Goal: Task Accomplishment & Management: Use online tool/utility

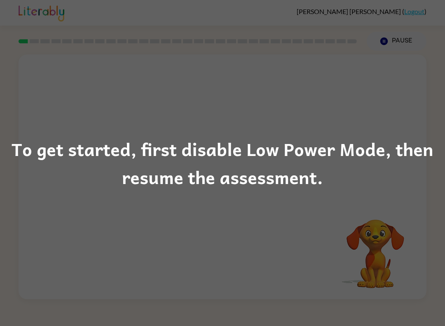
click at [387, 178] on div "To get started, first disable Low Power Mode, then resume the assessment." at bounding box center [222, 163] width 445 height 56
click at [407, 175] on div "To get started, first disable Low Power Mode, then resume the assessment." at bounding box center [222, 163] width 445 height 56
click at [373, 148] on div "To get started, first disable Low Power Mode, then resume the assessment." at bounding box center [222, 163] width 445 height 56
click at [372, 156] on div "To get started, first disable Low Power Mode, then resume the assessment." at bounding box center [222, 163] width 445 height 56
click at [328, 167] on div "To get started, first disable Low Power Mode, then resume the assessment." at bounding box center [222, 163] width 445 height 56
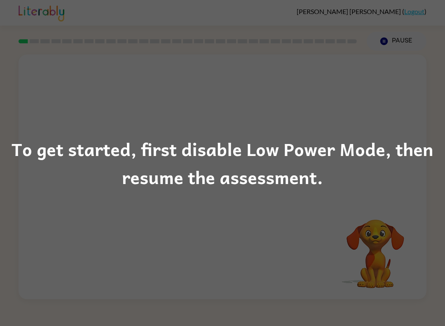
click at [320, 171] on div "To get started, first disable Low Power Mode, then resume the assessment." at bounding box center [222, 163] width 445 height 56
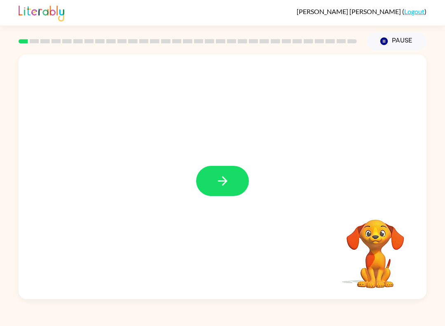
click at [221, 181] on icon "button" at bounding box center [223, 181] width 14 height 14
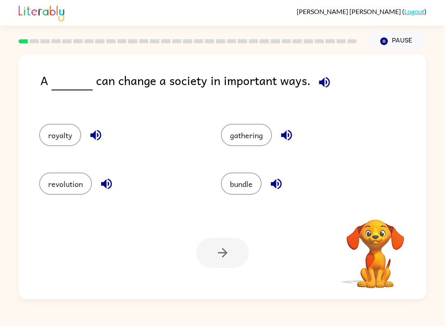
click at [109, 181] on icon "button" at bounding box center [106, 183] width 14 height 14
click at [50, 176] on button "revolution" at bounding box center [65, 183] width 53 height 22
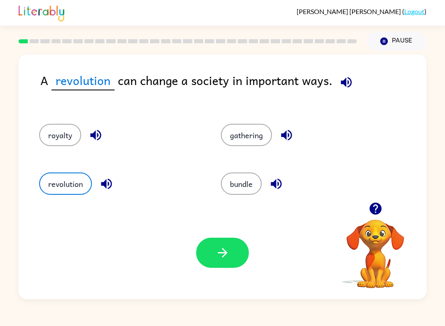
click at [50, 176] on button "revolution" at bounding box center [65, 183] width 53 height 22
click at [209, 253] on button "button" at bounding box center [222, 253] width 53 height 30
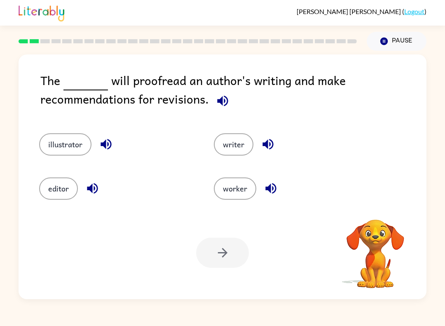
click at [67, 150] on button "illustrator" at bounding box center [65, 144] width 52 height 22
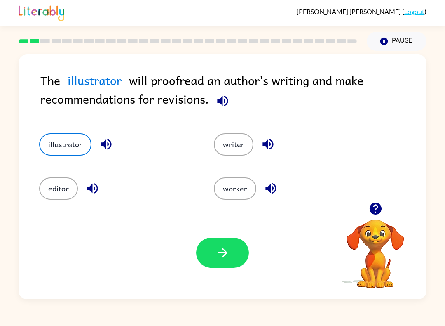
click at [54, 191] on button "editor" at bounding box center [58, 188] width 39 height 22
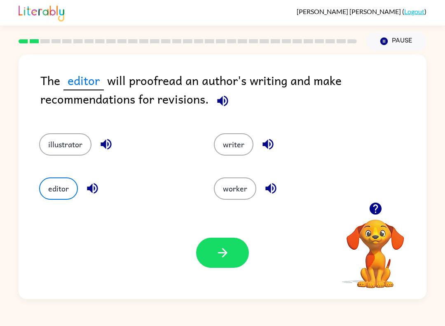
click at [209, 257] on button "button" at bounding box center [222, 253] width 53 height 30
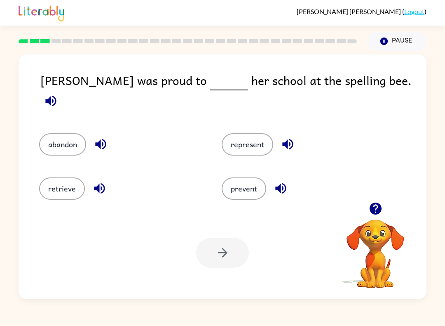
click at [235, 136] on button "represent" at bounding box center [248, 144] width 52 height 22
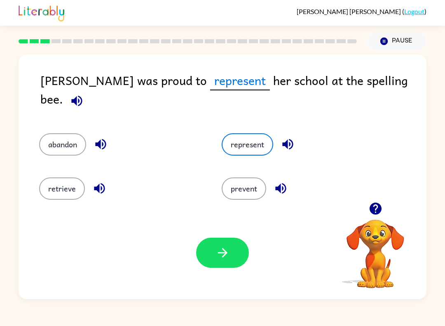
click at [210, 267] on button "button" at bounding box center [222, 253] width 53 height 30
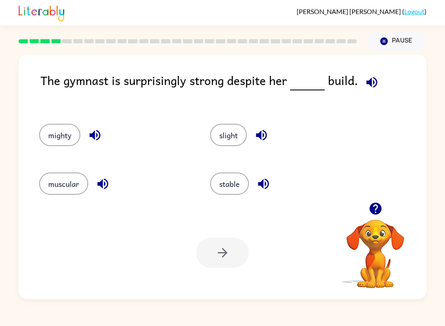
click at [226, 177] on button "stable" at bounding box center [229, 183] width 39 height 22
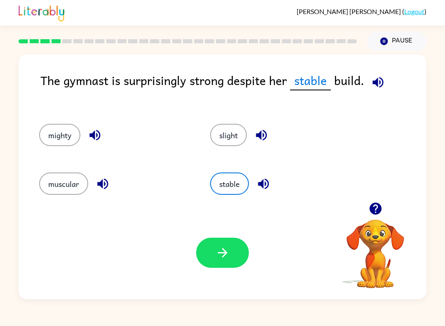
click at [212, 246] on button "button" at bounding box center [222, 253] width 53 height 30
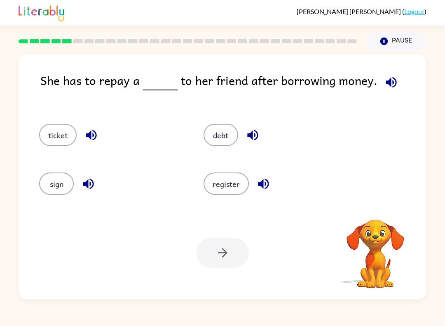
click at [61, 146] on button "ticket" at bounding box center [58, 135] width 38 height 22
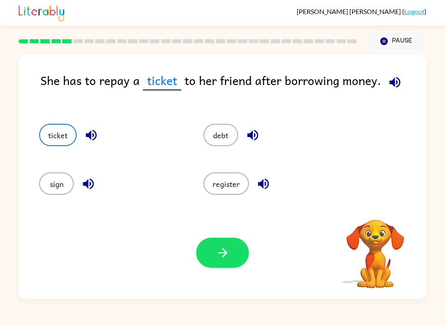
click at [47, 135] on button "ticket" at bounding box center [58, 135] width 38 height 22
click at [221, 139] on button "debt" at bounding box center [221, 135] width 35 height 22
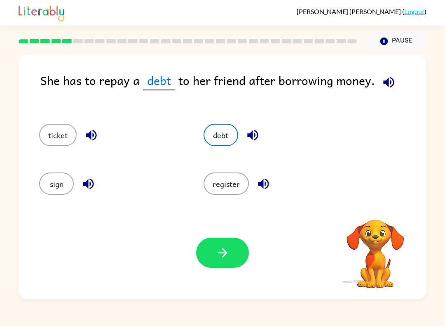
click at [214, 263] on button "button" at bounding box center [222, 253] width 53 height 30
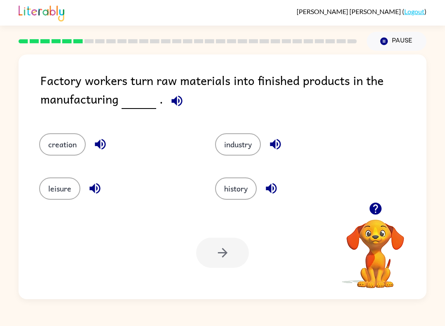
click at [240, 139] on button "industry" at bounding box center [238, 144] width 46 height 22
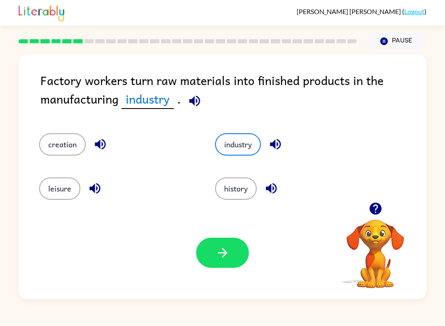
click at [223, 249] on icon "button" at bounding box center [222, 252] width 9 height 9
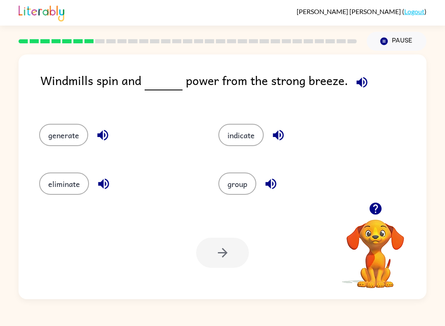
click at [65, 142] on button "generate" at bounding box center [63, 135] width 49 height 22
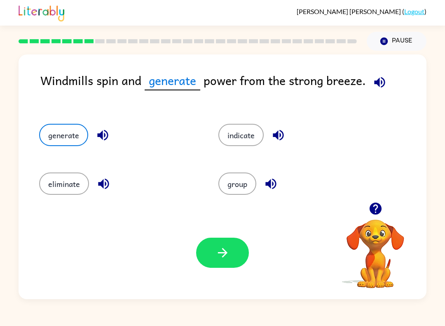
click at [229, 257] on icon "button" at bounding box center [223, 252] width 14 height 14
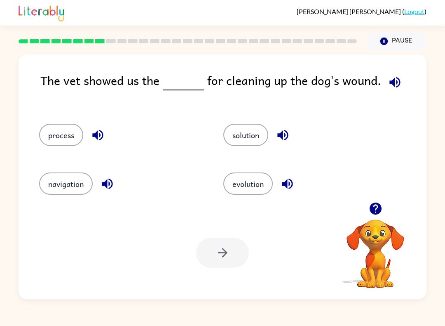
click at [248, 141] on button "solution" at bounding box center [245, 135] width 45 height 22
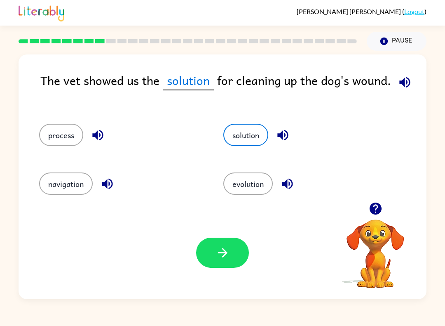
click at [218, 258] on icon "button" at bounding box center [223, 252] width 14 height 14
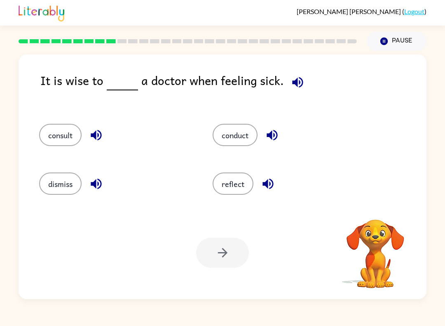
click at [74, 144] on button "consult" at bounding box center [60, 135] width 42 height 22
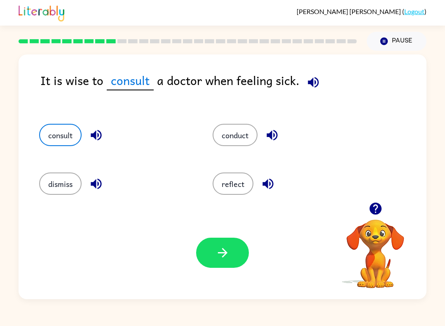
click at [228, 255] on icon "button" at bounding box center [223, 252] width 14 height 14
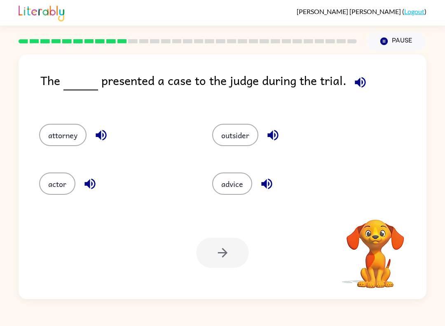
click at [76, 144] on button "attorney" at bounding box center [62, 135] width 47 height 22
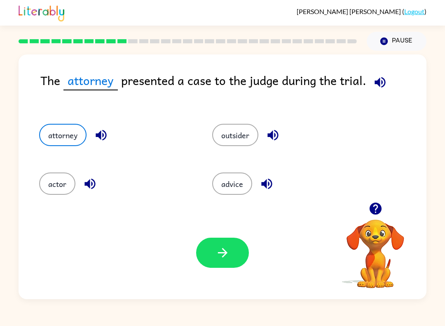
click at [217, 256] on icon "button" at bounding box center [223, 252] width 14 height 14
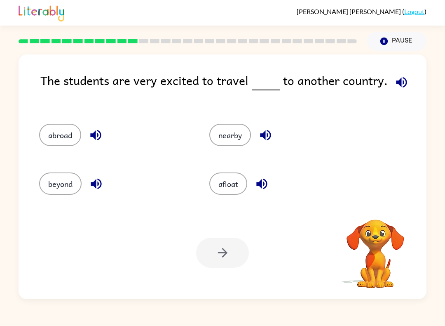
click at [53, 136] on button "abroad" at bounding box center [60, 135] width 42 height 22
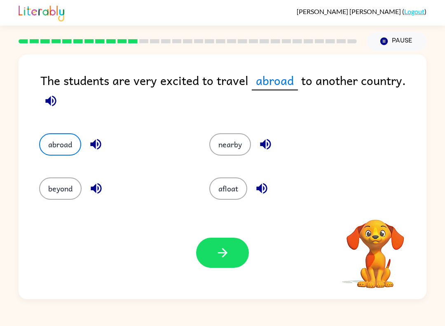
click at [54, 150] on button "abroad" at bounding box center [60, 144] width 42 height 22
click at [236, 252] on button "button" at bounding box center [222, 253] width 53 height 30
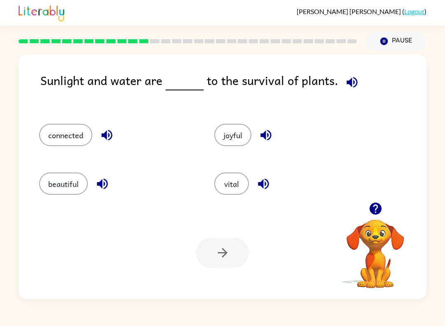
click at [229, 184] on button "vital" at bounding box center [231, 183] width 35 height 22
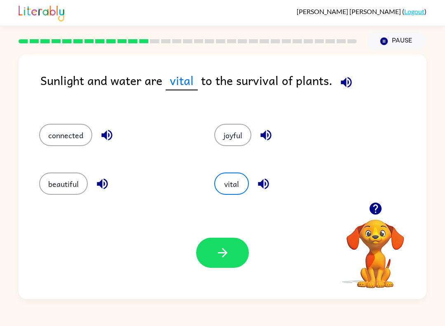
click at [219, 261] on button "button" at bounding box center [222, 253] width 53 height 30
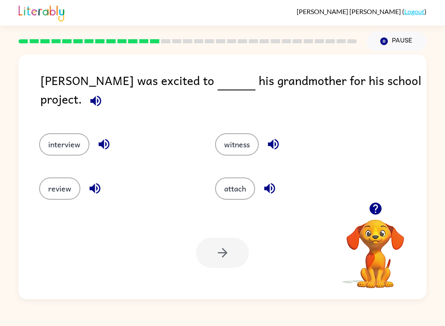
click at [68, 133] on button "interview" at bounding box center [64, 144] width 50 height 22
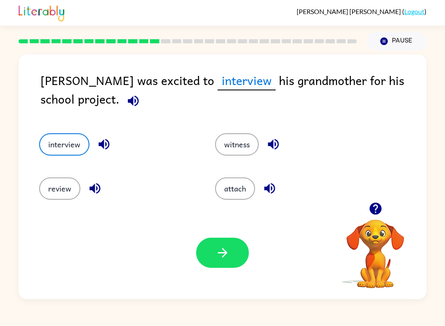
click at [227, 248] on icon "button" at bounding box center [223, 252] width 14 height 14
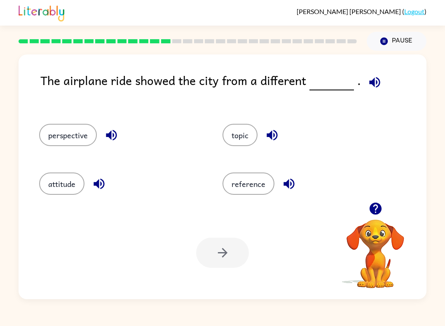
click at [226, 310] on div "Roy Kawas-Gomez-Chanona ( Logout ) Pause Pause The airplane ride showed the cit…" at bounding box center [222, 163] width 445 height 326
click at [76, 194] on button "attitude" at bounding box center [61, 183] width 45 height 22
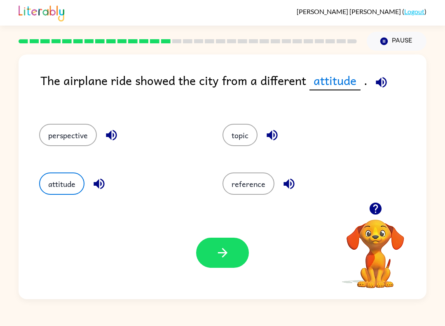
click at [253, 193] on button "reference" at bounding box center [249, 183] width 52 height 22
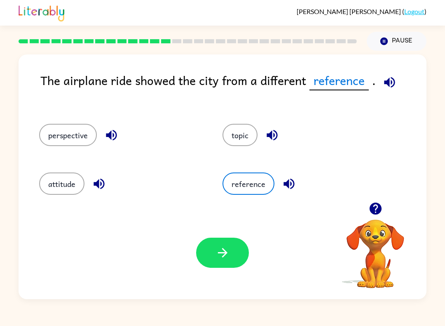
click at [73, 135] on button "perspective" at bounding box center [68, 135] width 58 height 22
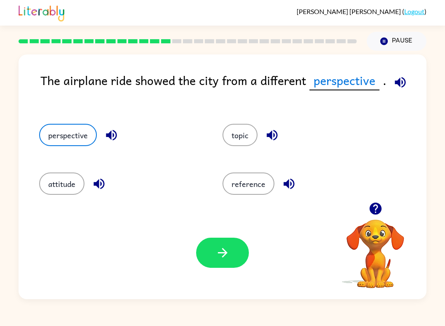
click at [224, 254] on icon "button" at bounding box center [223, 252] width 14 height 14
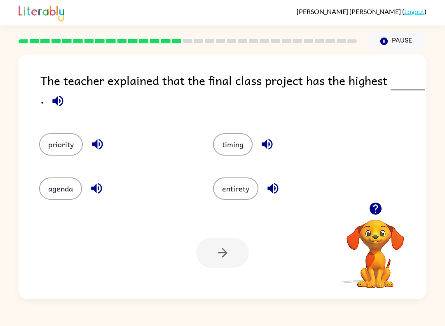
click at [248, 189] on button "entirety" at bounding box center [235, 188] width 45 height 22
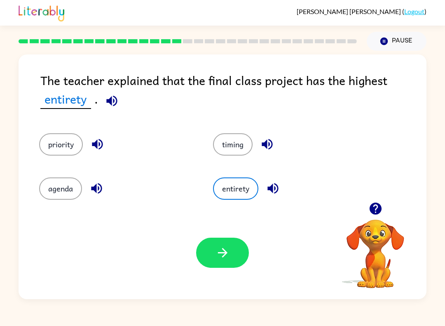
click at [226, 267] on button "button" at bounding box center [222, 253] width 53 height 30
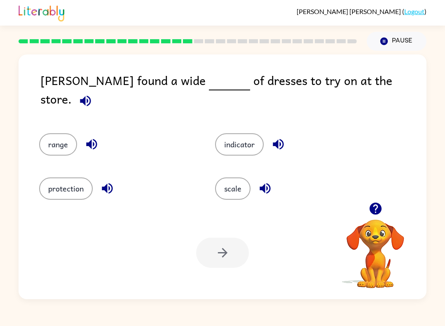
click at [58, 138] on button "range" at bounding box center [58, 144] width 38 height 22
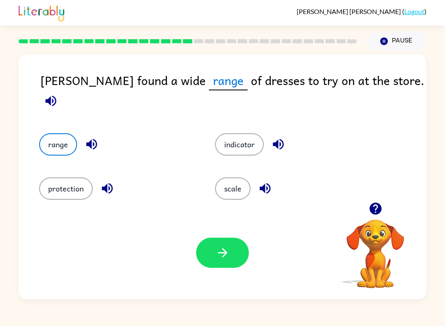
click at [264, 133] on button "indicator" at bounding box center [239, 144] width 49 height 22
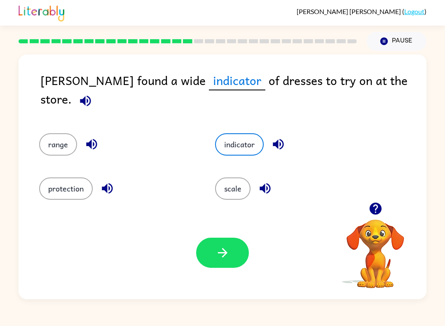
click at [232, 182] on button "scale" at bounding box center [232, 188] width 35 height 22
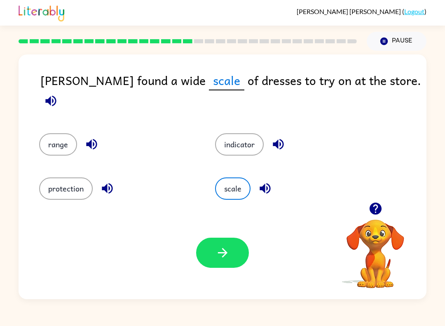
click at [62, 133] on button "range" at bounding box center [58, 144] width 38 height 22
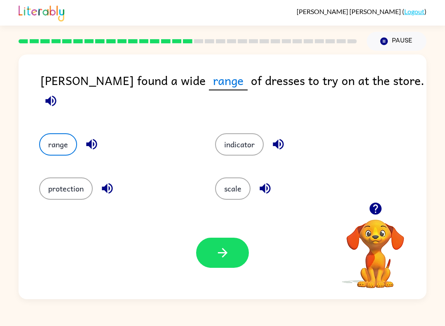
click at [229, 278] on div "Your browser must support playing .mp4 files to use Literably. Please try using…" at bounding box center [223, 252] width 408 height 93
click at [228, 253] on icon "button" at bounding box center [223, 252] width 14 height 14
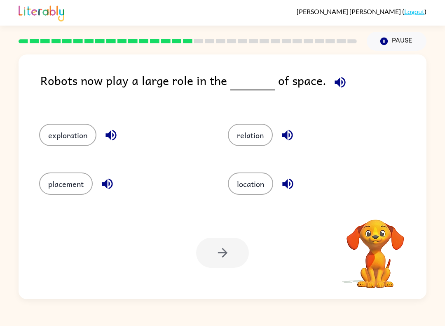
click at [230, 249] on div at bounding box center [222, 253] width 53 height 30
click at [60, 139] on button "exploration" at bounding box center [67, 135] width 57 height 22
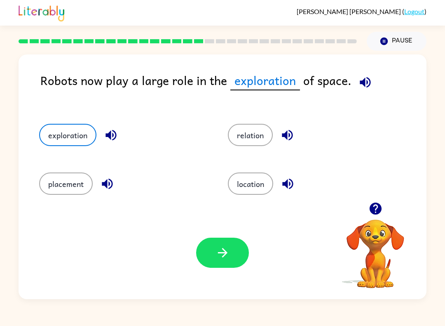
click at [219, 247] on icon "button" at bounding box center [223, 252] width 14 height 14
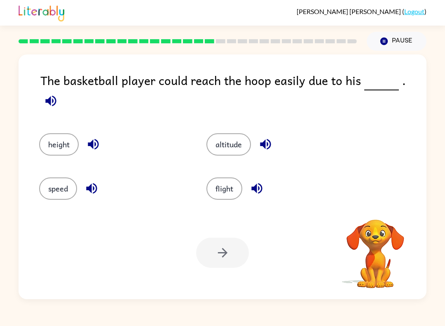
click at [235, 143] on button "altitude" at bounding box center [229, 144] width 45 height 22
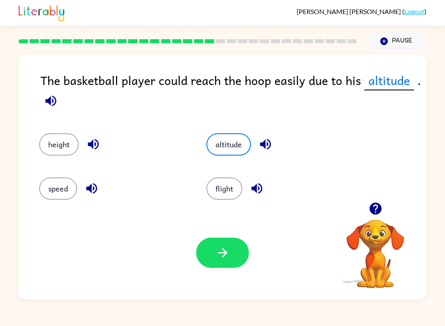
click at [65, 143] on button "height" at bounding box center [59, 144] width 40 height 22
click at [222, 238] on button "button" at bounding box center [222, 253] width 53 height 30
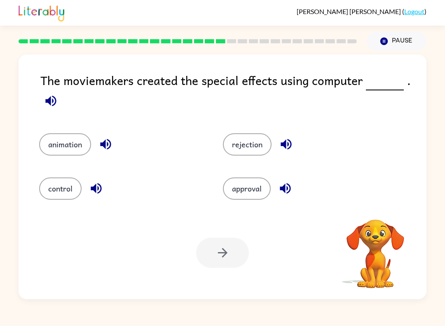
click at [57, 146] on button "animation" at bounding box center [65, 144] width 52 height 22
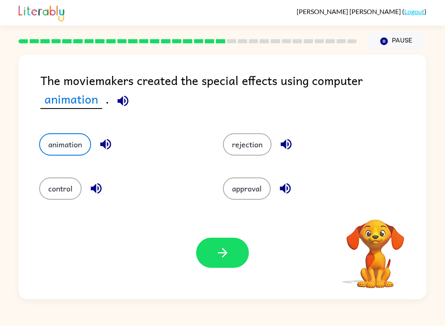
click at [208, 250] on button "button" at bounding box center [222, 253] width 53 height 30
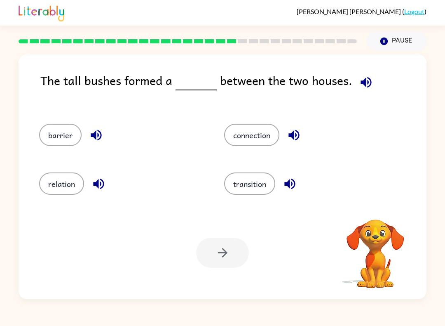
click at [51, 140] on button "barrier" at bounding box center [60, 135] width 42 height 22
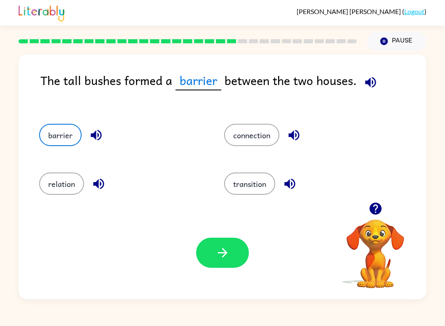
click at [216, 251] on icon "button" at bounding box center [223, 252] width 14 height 14
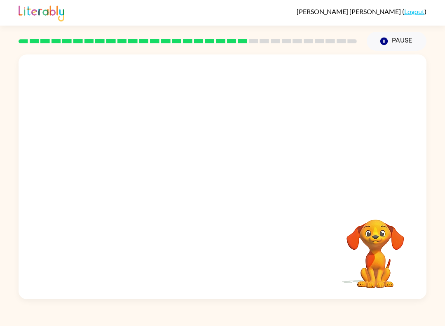
click at [142, 168] on video "Your browser must support playing .mp4 files to use Literably. Please try using…" at bounding box center [223, 128] width 408 height 148
click at [148, 173] on video "Your browser must support playing .mp4 files to use Literably. Please try using…" at bounding box center [223, 128] width 408 height 148
click at [239, 194] on button "button" at bounding box center [222, 181] width 53 height 30
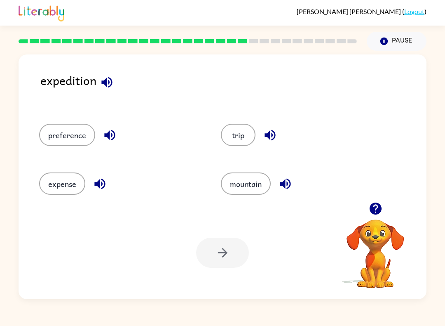
click at [61, 185] on button "expense" at bounding box center [62, 183] width 46 height 22
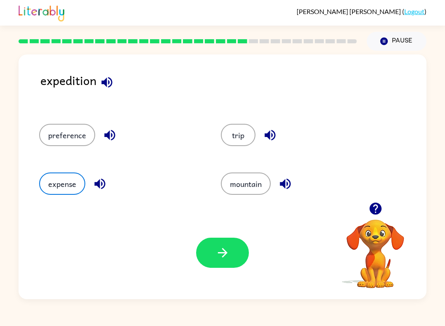
click at [54, 139] on button "preference" at bounding box center [67, 135] width 56 height 22
click at [222, 134] on button "trip" at bounding box center [238, 135] width 35 height 22
click at [234, 249] on button "button" at bounding box center [222, 253] width 53 height 30
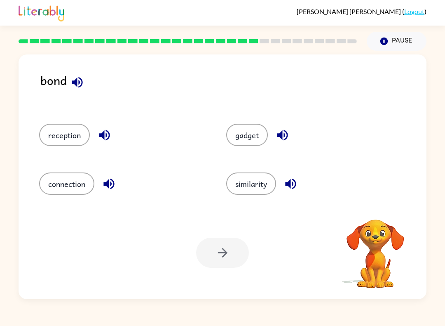
click at [57, 181] on button "connection" at bounding box center [66, 183] width 55 height 22
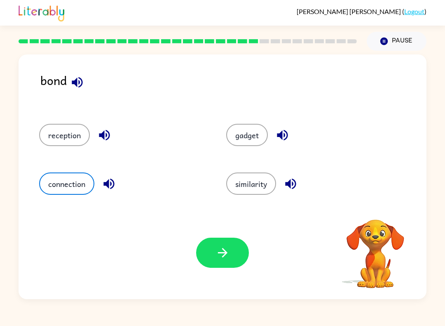
click at [229, 250] on icon "button" at bounding box center [223, 252] width 14 height 14
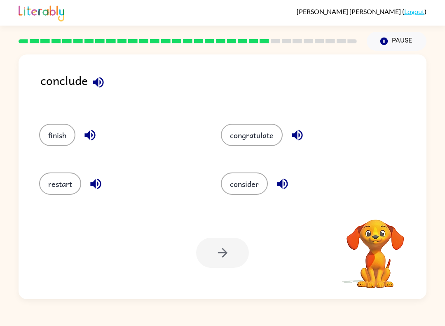
click at [54, 133] on button "finish" at bounding box center [57, 135] width 36 height 22
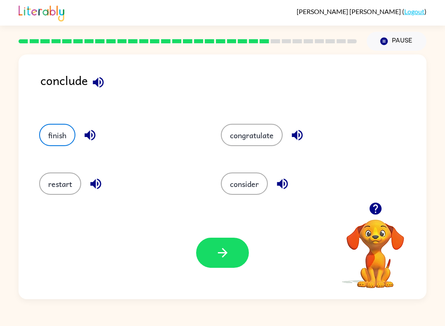
click at [216, 240] on button "button" at bounding box center [222, 253] width 53 height 30
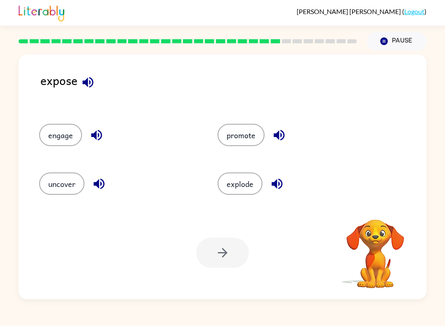
click at [54, 176] on button "uncover" at bounding box center [61, 183] width 45 height 22
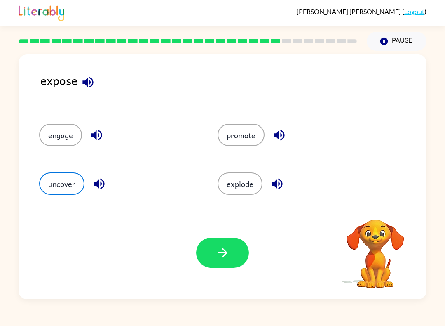
click at [205, 240] on button "button" at bounding box center [222, 253] width 53 height 30
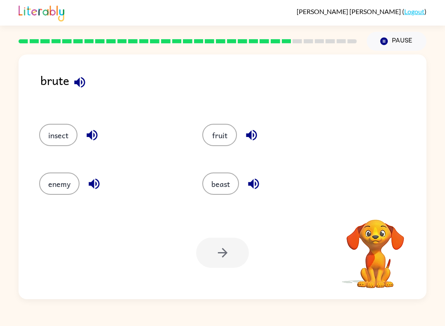
click at [200, 191] on div "beast" at bounding box center [268, 181] width 163 height 49
click at [215, 254] on div at bounding box center [222, 253] width 53 height 30
click at [231, 192] on button "beast" at bounding box center [220, 183] width 37 height 22
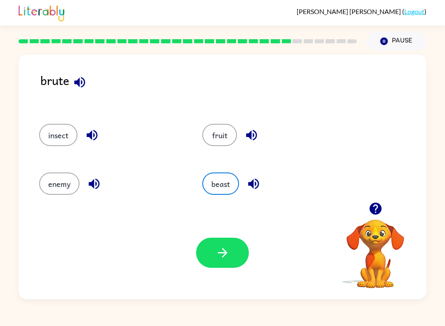
click at [225, 250] on icon "button" at bounding box center [223, 252] width 14 height 14
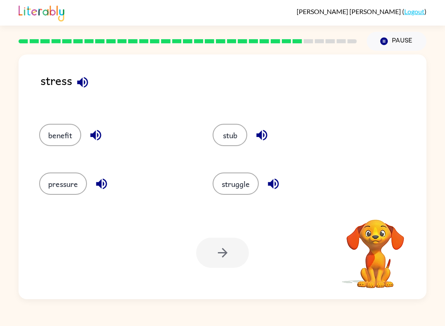
click at [231, 184] on button "struggle" at bounding box center [236, 183] width 46 height 22
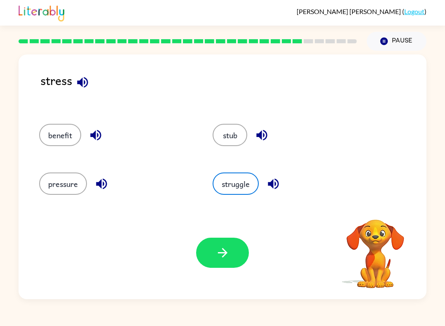
click at [223, 251] on icon "button" at bounding box center [223, 252] width 14 height 14
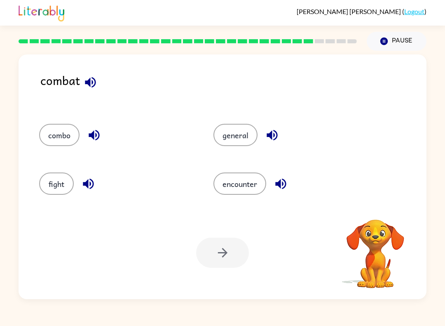
click at [61, 179] on button "fight" at bounding box center [56, 183] width 35 height 22
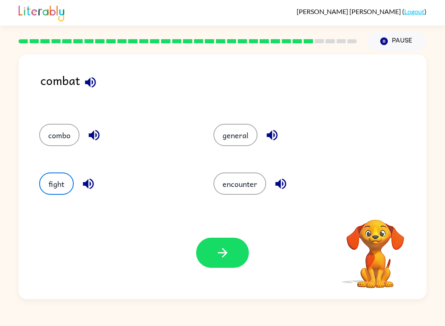
click at [216, 242] on button "button" at bounding box center [222, 253] width 53 height 30
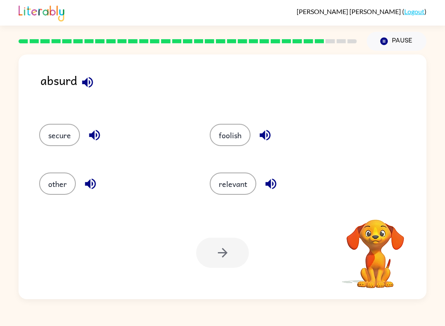
click at [233, 132] on button "foolish" at bounding box center [230, 135] width 41 height 22
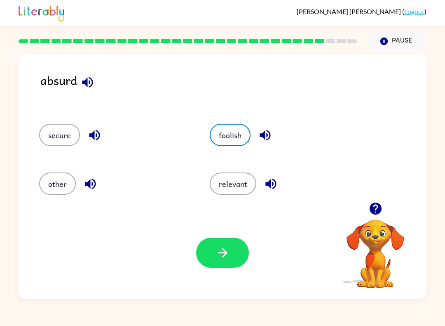
click at [226, 254] on icon "button" at bounding box center [222, 252] width 9 height 9
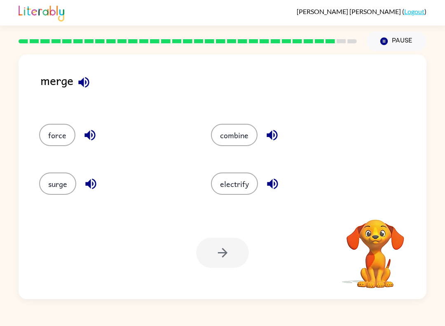
click at [228, 137] on button "combine" at bounding box center [234, 135] width 47 height 22
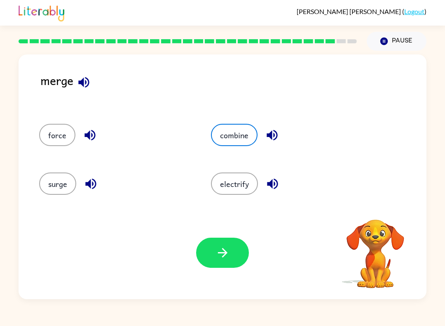
click at [223, 259] on icon "button" at bounding box center [223, 252] width 14 height 14
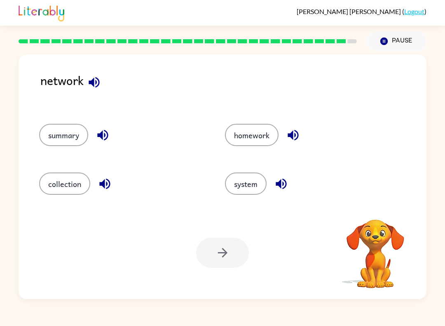
click at [246, 189] on button "system" at bounding box center [246, 183] width 42 height 22
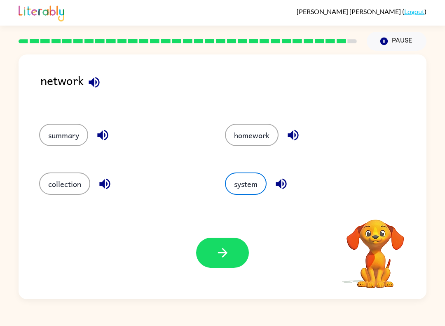
click at [212, 263] on button "button" at bounding box center [222, 253] width 53 height 30
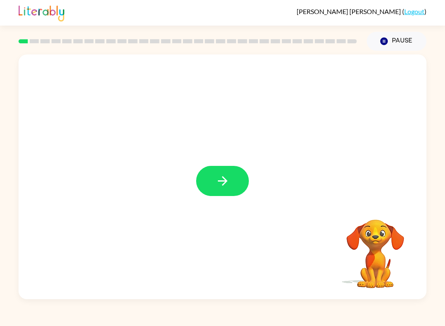
click at [221, 175] on icon "button" at bounding box center [223, 181] width 14 height 14
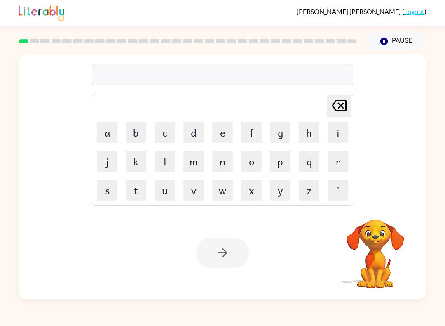
click at [108, 188] on button "s" at bounding box center [107, 190] width 21 height 21
click at [309, 132] on button "h" at bounding box center [309, 132] width 21 height 21
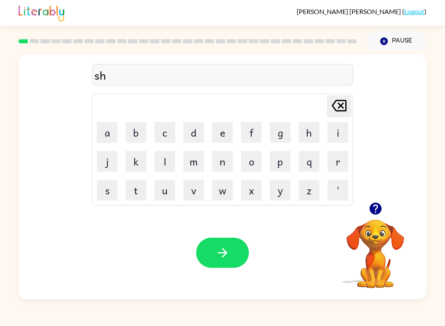
click at [162, 187] on button "u" at bounding box center [165, 190] width 21 height 21
click at [111, 190] on button "s" at bounding box center [107, 190] width 21 height 21
click at [307, 136] on button "h" at bounding box center [309, 132] width 21 height 21
click at [221, 256] on icon "button" at bounding box center [223, 252] width 14 height 14
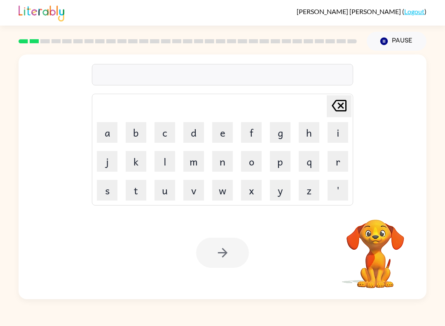
click at [25, 27] on div "Pause Pause" at bounding box center [223, 41] width 408 height 30
click at [109, 132] on button "a" at bounding box center [107, 132] width 21 height 21
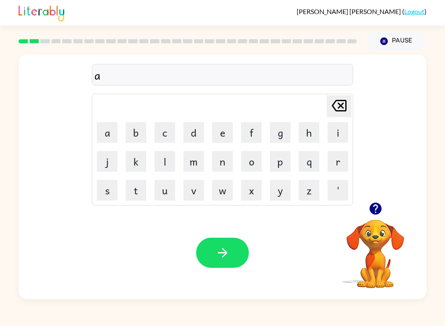
click at [274, 165] on button "p" at bounding box center [280, 161] width 21 height 21
click at [219, 134] on button "e" at bounding box center [222, 132] width 21 height 21
click at [334, 163] on button "r" at bounding box center [338, 161] width 21 height 21
click at [222, 133] on button "e" at bounding box center [222, 132] width 21 height 21
click at [106, 136] on button "a" at bounding box center [107, 132] width 21 height 21
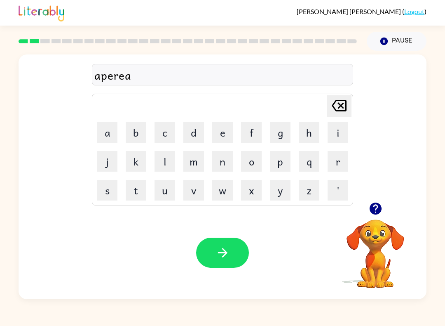
click at [224, 163] on button "n" at bounding box center [222, 161] width 21 height 21
click at [161, 133] on button "c" at bounding box center [165, 132] width 21 height 21
click at [222, 132] on button "e" at bounding box center [222, 132] width 21 height 21
click at [115, 195] on button "s" at bounding box center [107, 190] width 21 height 21
click at [216, 256] on icon "button" at bounding box center [223, 252] width 14 height 14
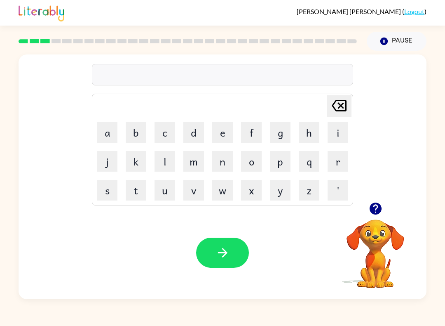
click at [195, 192] on button "v" at bounding box center [193, 190] width 21 height 21
click at [105, 189] on button "s" at bounding box center [107, 190] width 21 height 21
click at [343, 105] on icon "[PERSON_NAME] last character input" at bounding box center [339, 106] width 20 height 20
click at [374, 208] on icon "button" at bounding box center [375, 208] width 12 height 12
click at [339, 107] on icon at bounding box center [339, 106] width 15 height 12
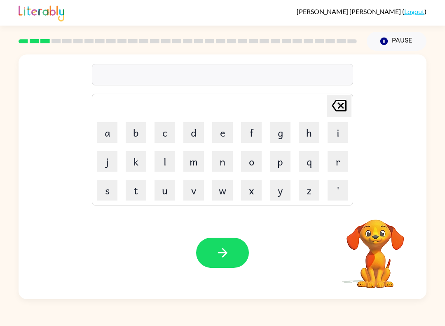
click at [332, 166] on button "r" at bounding box center [338, 161] width 21 height 21
click at [229, 129] on button "e" at bounding box center [222, 132] width 21 height 21
click at [107, 133] on button "a" at bounding box center [107, 132] width 21 height 21
click at [165, 163] on button "l" at bounding box center [165, 161] width 21 height 21
click at [335, 139] on button "i" at bounding box center [338, 132] width 21 height 21
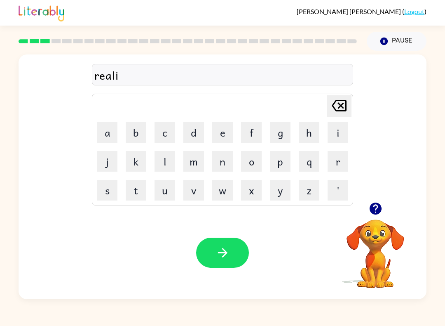
click at [378, 209] on icon "button" at bounding box center [375, 208] width 12 height 12
click at [139, 190] on button "t" at bounding box center [136, 190] width 21 height 21
click at [283, 196] on button "y" at bounding box center [280, 190] width 21 height 21
click at [216, 253] on icon "button" at bounding box center [223, 252] width 14 height 14
click at [160, 160] on button "l" at bounding box center [165, 161] width 21 height 21
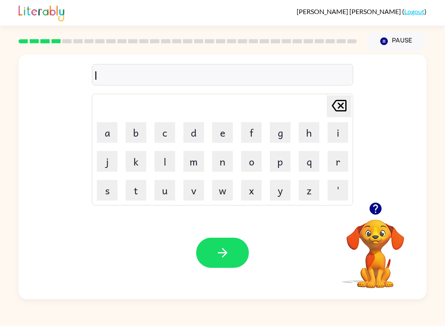
click at [213, 131] on button "e" at bounding box center [222, 132] width 21 height 21
click at [191, 155] on button "m" at bounding box center [193, 161] width 21 height 21
click at [224, 160] on button "n" at bounding box center [222, 161] width 21 height 21
click at [341, 109] on icon "[PERSON_NAME] last character input" at bounding box center [339, 106] width 20 height 20
click at [259, 163] on button "o" at bounding box center [251, 161] width 21 height 21
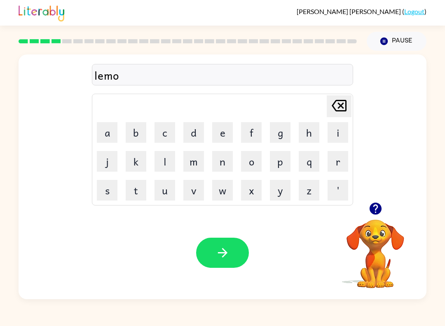
click at [226, 165] on button "n" at bounding box center [222, 161] width 21 height 21
click at [113, 132] on button "a" at bounding box center [107, 132] width 21 height 21
click at [200, 127] on button "d" at bounding box center [193, 132] width 21 height 21
click at [230, 134] on button "e" at bounding box center [222, 132] width 21 height 21
click at [220, 258] on icon "button" at bounding box center [223, 252] width 14 height 14
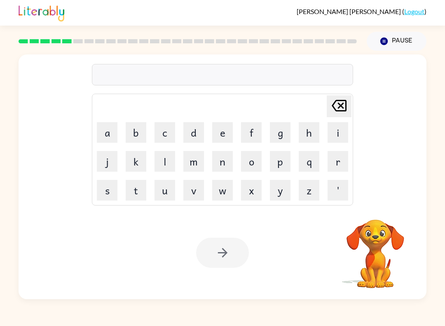
click at [165, 135] on button "c" at bounding box center [165, 132] width 21 height 21
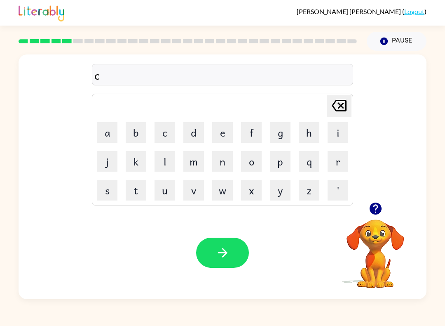
click at [249, 168] on button "o" at bounding box center [251, 161] width 21 height 21
click at [195, 165] on button "m" at bounding box center [193, 161] width 21 height 21
click at [163, 193] on button "u" at bounding box center [165, 190] width 21 height 21
click at [339, 134] on button "i" at bounding box center [338, 132] width 21 height 21
click at [225, 166] on button "n" at bounding box center [222, 161] width 21 height 21
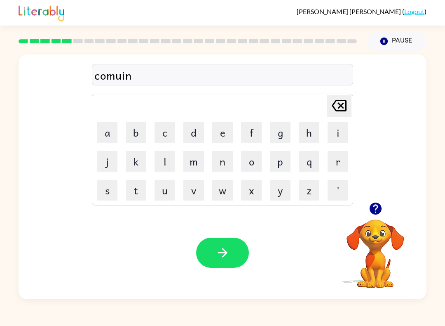
click at [331, 135] on button "i" at bounding box center [338, 132] width 21 height 21
click at [160, 134] on button "c" at bounding box center [165, 132] width 21 height 21
click at [108, 133] on button "a" at bounding box center [107, 132] width 21 height 21
click at [200, 135] on button "d" at bounding box center [193, 132] width 21 height 21
click at [227, 132] on button "e" at bounding box center [222, 132] width 21 height 21
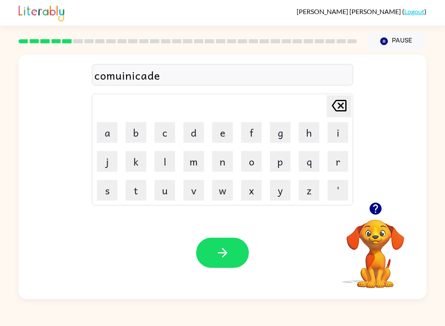
click at [221, 256] on icon "button" at bounding box center [223, 252] width 14 height 14
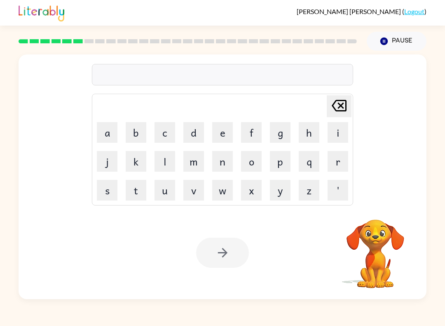
click at [203, 192] on button "v" at bounding box center [193, 190] width 21 height 21
click at [108, 129] on button "a" at bounding box center [107, 132] width 21 height 21
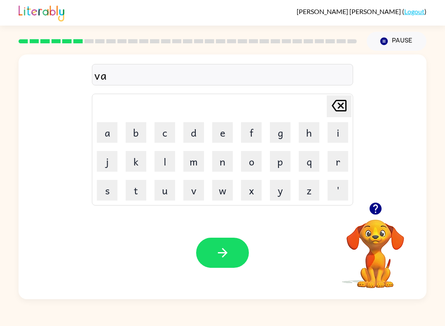
click at [164, 131] on button "c" at bounding box center [165, 132] width 21 height 21
click at [106, 134] on button "a" at bounding box center [107, 132] width 21 height 21
click at [136, 186] on button "t" at bounding box center [136, 190] width 21 height 21
click at [339, 125] on button "i" at bounding box center [338, 132] width 21 height 21
click at [238, 156] on td "o" at bounding box center [252, 161] width 28 height 28
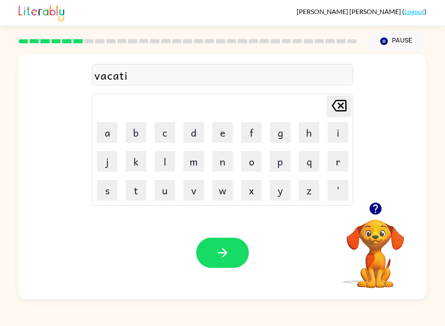
click at [250, 166] on button "o" at bounding box center [251, 161] width 21 height 21
click at [226, 162] on button "n" at bounding box center [222, 161] width 21 height 21
click at [227, 242] on button "button" at bounding box center [222, 253] width 53 height 30
click at [377, 209] on icon "button" at bounding box center [375, 208] width 12 height 12
click at [282, 162] on button "p" at bounding box center [280, 161] width 21 height 21
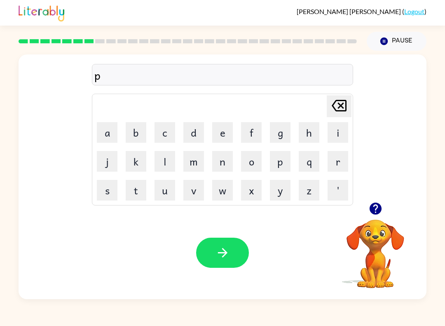
click at [165, 188] on button "u" at bounding box center [165, 190] width 21 height 21
click at [188, 128] on button "d" at bounding box center [193, 132] width 21 height 21
click at [194, 132] on button "d" at bounding box center [193, 132] width 21 height 21
click at [167, 168] on button "l" at bounding box center [165, 161] width 21 height 21
click at [219, 129] on button "e" at bounding box center [222, 132] width 21 height 21
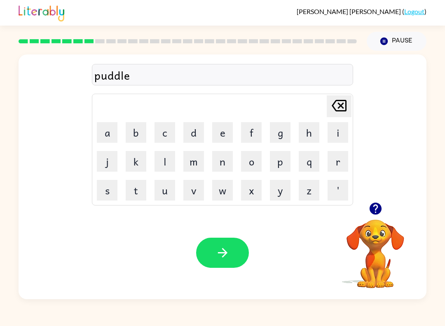
click at [225, 256] on icon "button" at bounding box center [222, 252] width 9 height 9
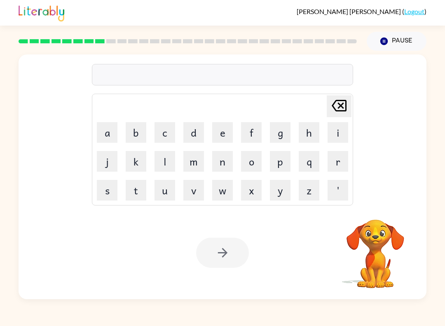
click at [107, 139] on button "a" at bounding box center [107, 132] width 21 height 21
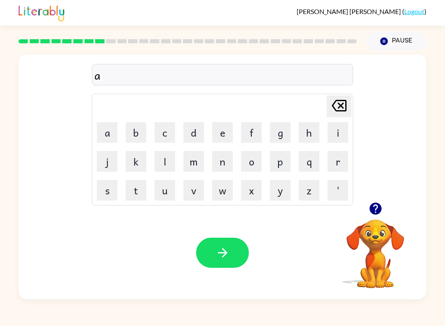
click at [336, 162] on button "r" at bounding box center [338, 161] width 21 height 21
click at [144, 191] on button "t" at bounding box center [136, 190] width 21 height 21
click at [334, 131] on button "i" at bounding box center [338, 132] width 21 height 21
click at [158, 128] on button "c" at bounding box center [165, 132] width 21 height 21
click at [113, 133] on button "a" at bounding box center [107, 132] width 21 height 21
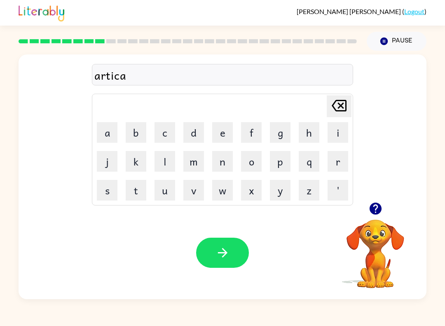
click at [166, 160] on button "l" at bounding box center [165, 161] width 21 height 21
click at [221, 132] on button "e" at bounding box center [222, 132] width 21 height 21
click at [219, 228] on div "Your browser must support playing .mp4 files to use Literably. Please try using…" at bounding box center [223, 252] width 408 height 93
click at [230, 246] on button "button" at bounding box center [222, 253] width 53 height 30
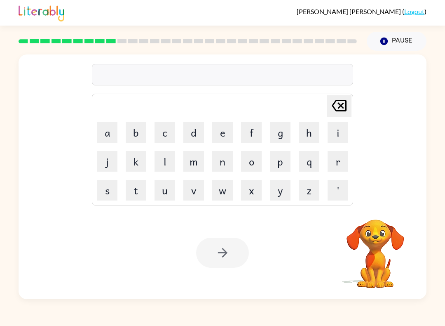
click at [162, 133] on button "c" at bounding box center [165, 132] width 21 height 21
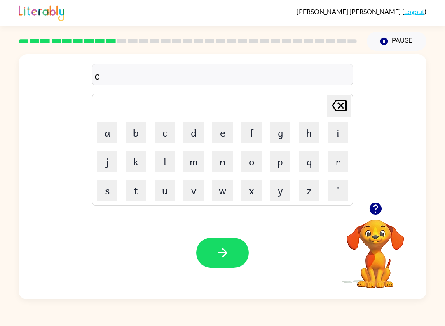
click at [108, 126] on button "a" at bounding box center [107, 132] width 21 height 21
click at [276, 164] on button "p" at bounding box center [280, 161] width 21 height 21
click at [139, 194] on button "t" at bounding box center [136, 190] width 21 height 21
click at [166, 192] on button "u" at bounding box center [165, 190] width 21 height 21
click at [337, 167] on button "r" at bounding box center [338, 161] width 21 height 21
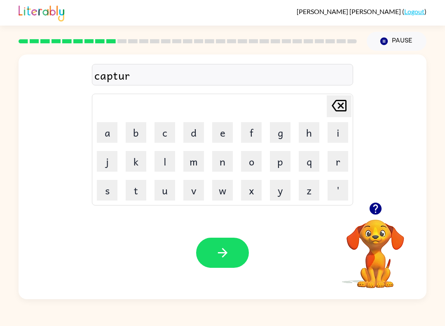
click at [222, 132] on button "e" at bounding box center [222, 132] width 21 height 21
click at [191, 130] on button "d" at bounding box center [193, 132] width 21 height 21
click at [221, 254] on icon "button" at bounding box center [223, 252] width 14 height 14
click at [375, 212] on icon "button" at bounding box center [375, 208] width 12 height 12
click at [280, 165] on button "p" at bounding box center [280, 161] width 21 height 21
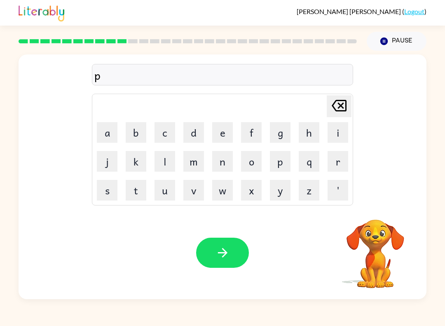
click at [341, 162] on button "r" at bounding box center [338, 161] width 21 height 21
click at [216, 134] on button "e" at bounding box center [222, 132] width 21 height 21
click at [106, 191] on button "s" at bounding box center [107, 190] width 21 height 21
click at [167, 134] on button "c" at bounding box center [165, 132] width 21 height 21
click at [311, 135] on button "h" at bounding box center [309, 132] width 21 height 21
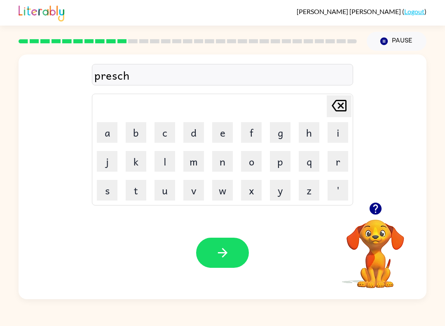
click at [246, 164] on button "o" at bounding box center [251, 161] width 21 height 21
click at [174, 165] on button "l" at bounding box center [165, 161] width 21 height 21
click at [219, 245] on button "button" at bounding box center [222, 253] width 53 height 30
click at [165, 134] on button "c" at bounding box center [165, 132] width 21 height 21
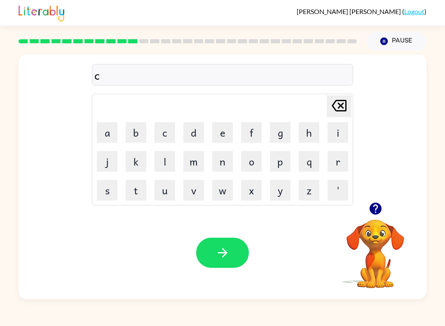
click at [337, 164] on button "r" at bounding box center [338, 161] width 21 height 21
click at [107, 132] on button "a" at bounding box center [107, 132] width 21 height 21
click at [193, 190] on button "v" at bounding box center [193, 190] width 21 height 21
click at [217, 129] on button "e" at bounding box center [222, 132] width 21 height 21
click at [226, 260] on icon "button" at bounding box center [223, 252] width 14 height 14
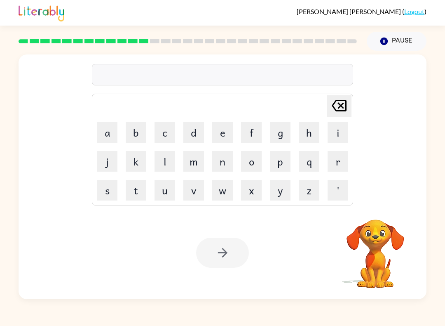
click at [191, 138] on button "d" at bounding box center [193, 132] width 21 height 21
click at [340, 133] on button "i" at bounding box center [338, 132] width 21 height 21
click at [162, 128] on button "c" at bounding box center [165, 132] width 21 height 21
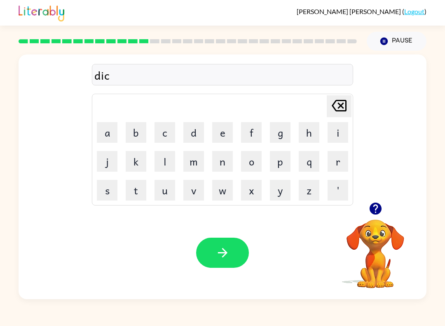
click at [140, 195] on button "t" at bounding box center [136, 190] width 21 height 21
click at [106, 136] on button "a" at bounding box center [107, 132] width 21 height 21
click at [136, 189] on button "t" at bounding box center [136, 190] width 21 height 21
click at [214, 132] on button "e" at bounding box center [222, 132] width 21 height 21
click at [375, 209] on icon "button" at bounding box center [375, 208] width 12 height 12
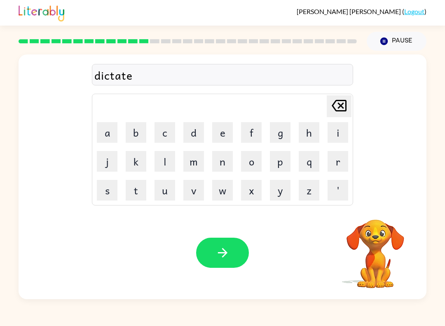
click at [221, 261] on button "button" at bounding box center [222, 253] width 53 height 30
click at [372, 210] on icon "button" at bounding box center [375, 208] width 12 height 12
click at [285, 163] on button "p" at bounding box center [280, 161] width 21 height 21
click at [102, 131] on button "a" at bounding box center [107, 132] width 21 height 21
click at [272, 193] on button "y" at bounding box center [280, 190] width 21 height 21
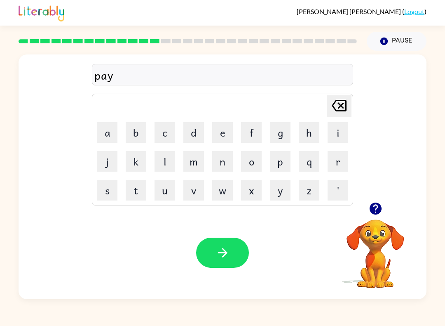
click at [190, 165] on button "m" at bounding box center [193, 161] width 21 height 21
click at [220, 135] on button "e" at bounding box center [222, 132] width 21 height 21
click at [226, 158] on button "n" at bounding box center [222, 161] width 21 height 21
click at [137, 186] on button "t" at bounding box center [136, 190] width 21 height 21
click at [223, 247] on icon "button" at bounding box center [223, 252] width 14 height 14
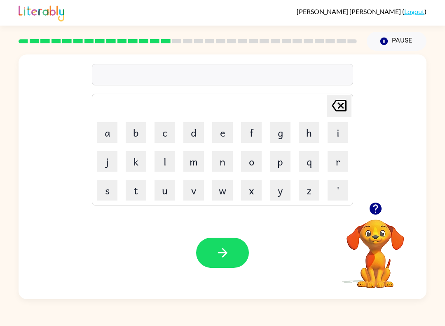
click at [196, 161] on button "m" at bounding box center [193, 161] width 21 height 21
click at [111, 131] on button "a" at bounding box center [107, 132] width 21 height 21
click at [112, 163] on button "j" at bounding box center [107, 161] width 21 height 21
click at [250, 164] on button "o" at bounding box center [251, 161] width 21 height 21
click at [324, 164] on td "r" at bounding box center [338, 161] width 28 height 28
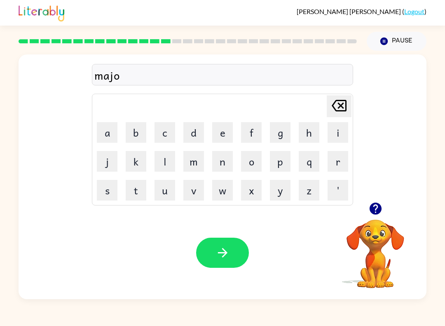
click at [337, 163] on button "r" at bounding box center [338, 161] width 21 height 21
click at [217, 249] on icon "button" at bounding box center [223, 252] width 14 height 14
click at [108, 189] on button "s" at bounding box center [107, 190] width 21 height 21
click at [346, 102] on icon at bounding box center [339, 106] width 15 height 12
click at [115, 192] on button "s" at bounding box center [107, 190] width 21 height 21
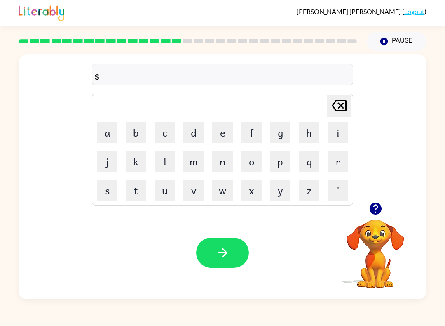
click at [280, 157] on button "p" at bounding box center [280, 161] width 21 height 21
click at [109, 137] on button "a" at bounding box center [107, 132] width 21 height 21
click at [336, 162] on button "r" at bounding box center [338, 161] width 21 height 21
click at [140, 164] on button "k" at bounding box center [136, 161] width 21 height 21
click at [219, 243] on button "button" at bounding box center [222, 253] width 53 height 30
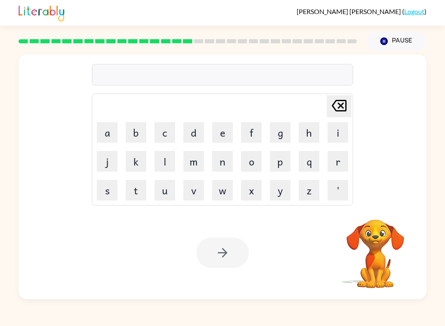
click at [289, 154] on button "p" at bounding box center [280, 161] width 21 height 21
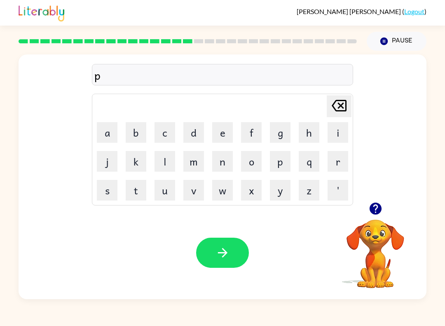
click at [106, 132] on button "a" at bounding box center [107, 132] width 21 height 21
click at [168, 164] on button "l" at bounding box center [165, 161] width 21 height 21
click at [221, 254] on icon "button" at bounding box center [223, 252] width 14 height 14
click at [113, 191] on button "s" at bounding box center [107, 190] width 21 height 21
click at [282, 161] on button "p" at bounding box center [280, 161] width 21 height 21
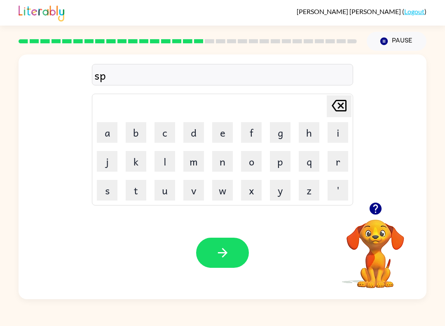
click at [282, 160] on button "p" at bounding box center [280, 161] width 21 height 21
click at [336, 136] on button "i" at bounding box center [338, 132] width 21 height 21
click at [226, 164] on button "n" at bounding box center [222, 161] width 21 height 21
click at [345, 133] on button "i" at bounding box center [338, 132] width 21 height 21
click at [223, 166] on button "n" at bounding box center [222, 161] width 21 height 21
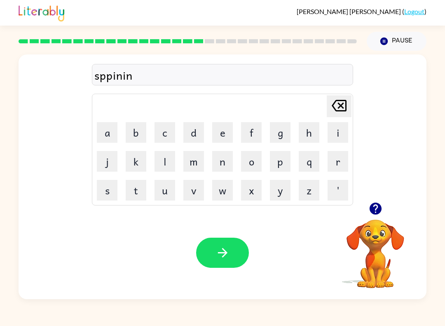
click at [282, 132] on button "g" at bounding box center [280, 132] width 21 height 21
click at [224, 199] on button "w" at bounding box center [222, 190] width 21 height 21
click at [335, 107] on icon "[PERSON_NAME] last character input" at bounding box center [339, 106] width 20 height 20
click at [212, 256] on button "button" at bounding box center [222, 253] width 53 height 30
click at [285, 132] on button "g" at bounding box center [280, 132] width 21 height 21
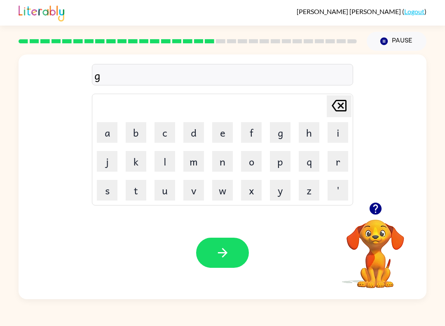
click at [340, 160] on button "r" at bounding box center [338, 161] width 21 height 21
click at [165, 190] on button "u" at bounding box center [165, 190] width 21 height 21
click at [193, 165] on button "m" at bounding box center [193, 161] width 21 height 21
click at [283, 165] on button "p" at bounding box center [280, 161] width 21 height 21
click at [339, 134] on button "i" at bounding box center [338, 132] width 21 height 21
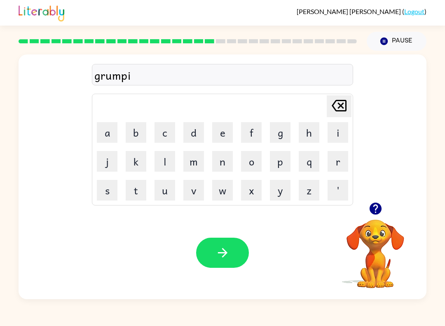
click at [226, 126] on button "e" at bounding box center [222, 132] width 21 height 21
click at [108, 186] on button "s" at bounding box center [107, 190] width 21 height 21
click at [132, 192] on button "t" at bounding box center [136, 190] width 21 height 21
click at [214, 241] on button "button" at bounding box center [222, 253] width 53 height 30
click at [214, 240] on div at bounding box center [222, 253] width 53 height 30
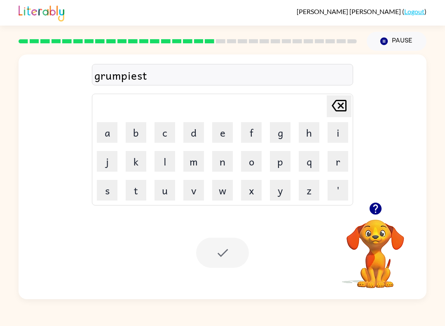
click at [210, 253] on div at bounding box center [222, 253] width 53 height 30
click at [209, 252] on div at bounding box center [222, 253] width 53 height 30
click at [342, 136] on button "i" at bounding box center [338, 132] width 21 height 21
click at [219, 162] on button "n" at bounding box center [222, 161] width 21 height 21
click at [168, 135] on button "c" at bounding box center [165, 132] width 21 height 21
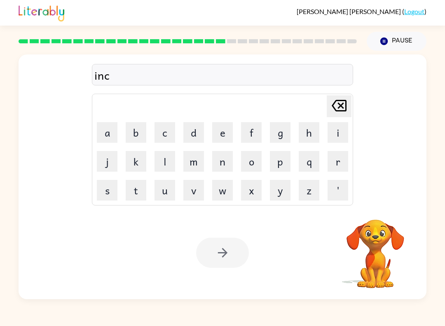
click at [339, 163] on button "r" at bounding box center [338, 161] width 21 height 21
click at [222, 127] on button "e" at bounding box center [222, 132] width 21 height 21
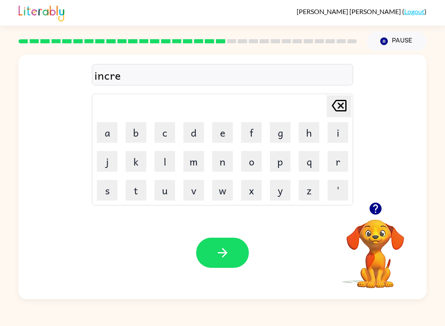
click at [188, 131] on button "d" at bounding box center [193, 132] width 21 height 21
click at [341, 139] on button "i" at bounding box center [338, 132] width 21 height 21
click at [140, 134] on button "b" at bounding box center [136, 132] width 21 height 21
click at [165, 159] on button "l" at bounding box center [165, 161] width 21 height 21
click at [219, 128] on button "e" at bounding box center [222, 132] width 21 height 21
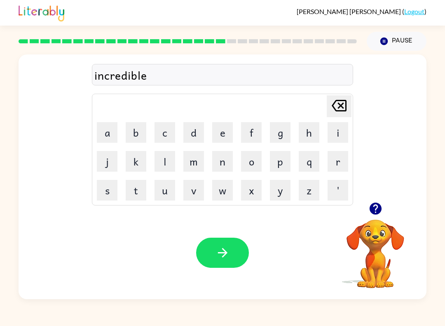
click at [239, 247] on button "button" at bounding box center [222, 253] width 53 height 30
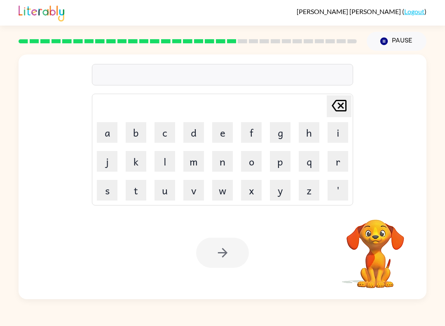
click at [155, 162] on button "l" at bounding box center [165, 161] width 21 height 21
click at [340, 136] on button "i" at bounding box center [338, 132] width 21 height 21
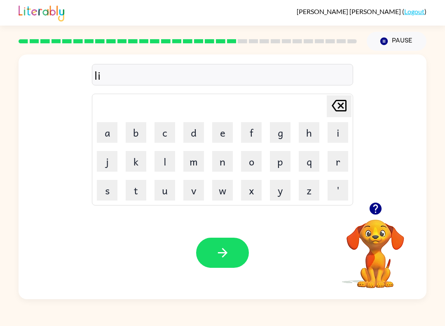
click at [107, 189] on button "s" at bounding box center [107, 190] width 21 height 21
click at [134, 192] on button "t" at bounding box center [136, 190] width 21 height 21
click at [221, 163] on button "n" at bounding box center [222, 161] width 21 height 21
click at [219, 127] on button "e" at bounding box center [222, 132] width 21 height 21
click at [192, 132] on button "d" at bounding box center [193, 132] width 21 height 21
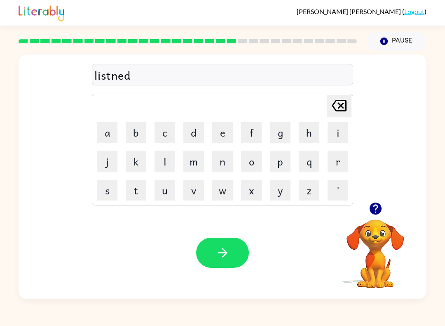
click at [219, 256] on icon "button" at bounding box center [223, 252] width 14 height 14
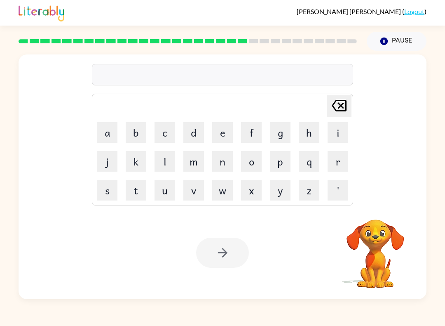
click at [216, 165] on button "n" at bounding box center [222, 161] width 21 height 21
click at [253, 167] on button "o" at bounding box center [251, 161] width 21 height 21
click at [194, 158] on button "m" at bounding box center [193, 161] width 21 height 21
click at [338, 135] on button "i" at bounding box center [338, 132] width 21 height 21
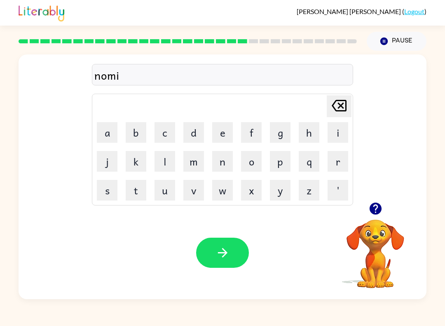
click at [221, 159] on button "n" at bounding box center [222, 161] width 21 height 21
click at [112, 134] on button "a" at bounding box center [107, 132] width 21 height 21
click at [136, 191] on button "t" at bounding box center [136, 190] width 21 height 21
click at [216, 134] on button "e" at bounding box center [222, 132] width 21 height 21
click at [231, 253] on button "button" at bounding box center [222, 253] width 53 height 30
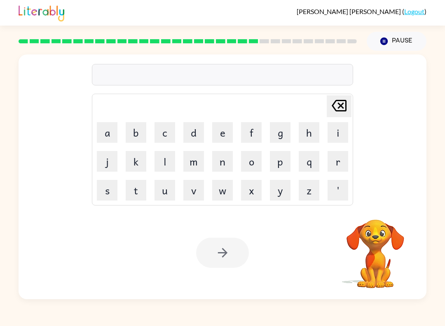
click at [110, 183] on button "s" at bounding box center [107, 190] width 21 height 21
click at [172, 194] on button "u" at bounding box center [165, 190] width 21 height 21
click at [106, 193] on button "s" at bounding box center [107, 190] width 21 height 21
click at [137, 191] on button "t" at bounding box center [136, 190] width 21 height 21
click at [105, 127] on button "a" at bounding box center [107, 132] width 21 height 21
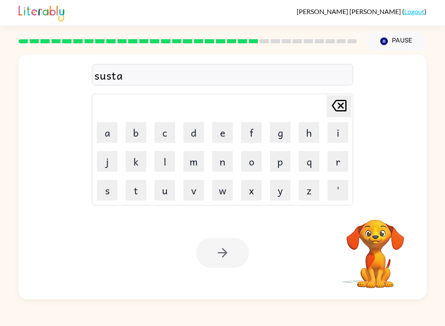
click at [333, 136] on button "i" at bounding box center [338, 132] width 21 height 21
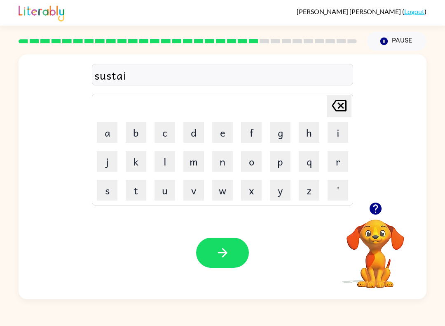
click at [220, 165] on button "n" at bounding box center [222, 161] width 21 height 21
click at [214, 252] on button "button" at bounding box center [222, 253] width 53 height 30
click at [223, 191] on button "w" at bounding box center [222, 190] width 21 height 21
click at [249, 164] on button "o" at bounding box center [251, 161] width 21 height 21
click at [341, 163] on button "r" at bounding box center [338, 161] width 21 height 21
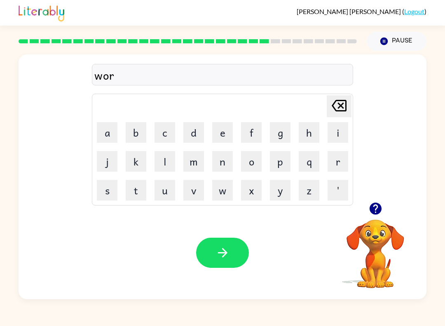
click at [191, 135] on button "d" at bounding box center [193, 132] width 21 height 21
click at [339, 132] on button "i" at bounding box center [338, 132] width 21 height 21
click at [208, 257] on button "button" at bounding box center [222, 253] width 53 height 30
click at [208, 257] on div at bounding box center [222, 253] width 53 height 30
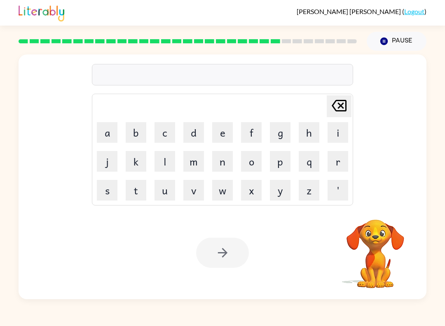
click at [336, 169] on button "r" at bounding box center [338, 161] width 21 height 21
click at [222, 137] on button "e" at bounding box center [222, 132] width 21 height 21
click at [167, 165] on button "l" at bounding box center [165, 161] width 21 height 21
click at [108, 137] on button "a" at bounding box center [107, 132] width 21 height 21
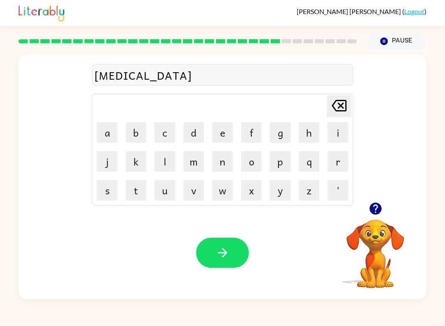
click at [132, 193] on button "t" at bounding box center [136, 190] width 21 height 21
click at [227, 136] on button "e" at bounding box center [222, 132] width 21 height 21
click at [195, 129] on button "d" at bounding box center [193, 132] width 21 height 21
click at [219, 251] on icon "button" at bounding box center [223, 252] width 14 height 14
click at [136, 163] on button "k" at bounding box center [136, 161] width 21 height 21
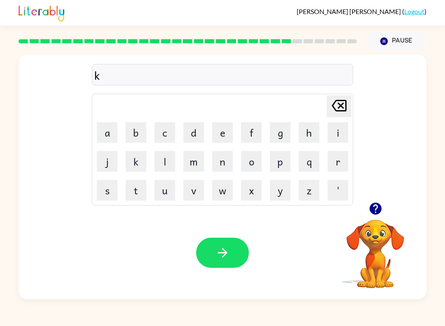
click at [339, 134] on button "i" at bounding box center [338, 132] width 21 height 21
click at [141, 190] on button "t" at bounding box center [136, 190] width 21 height 21
click at [140, 190] on button "t" at bounding box center [136, 190] width 21 height 21
click at [223, 129] on button "e" at bounding box center [222, 132] width 21 height 21
click at [220, 163] on button "n" at bounding box center [222, 161] width 21 height 21
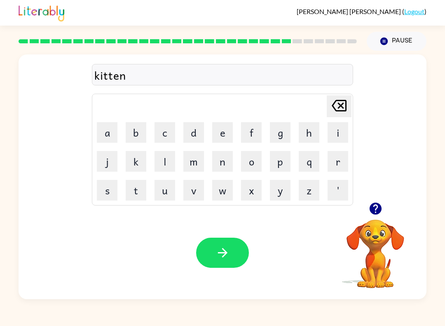
click at [233, 264] on button "button" at bounding box center [222, 253] width 53 height 30
click at [221, 259] on div at bounding box center [222, 253] width 53 height 30
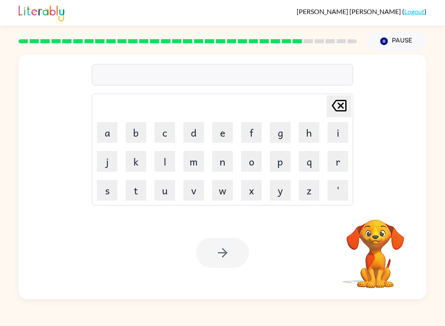
click at [197, 129] on button "d" at bounding box center [193, 132] width 21 height 21
click at [219, 130] on button "e" at bounding box center [222, 132] width 21 height 21
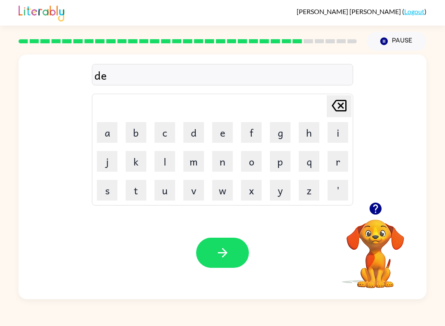
click at [282, 165] on button "p" at bounding box center [280, 161] width 21 height 21
click at [109, 129] on button "a" at bounding box center [107, 132] width 21 height 21
click at [334, 165] on button "r" at bounding box center [338, 161] width 21 height 21
click at [133, 188] on button "t" at bounding box center [136, 190] width 21 height 21
click at [192, 165] on button "m" at bounding box center [193, 161] width 21 height 21
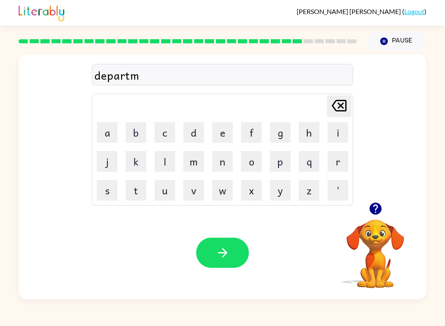
click at [224, 131] on button "e" at bounding box center [222, 132] width 21 height 21
click at [221, 162] on button "n" at bounding box center [222, 161] width 21 height 21
click at [141, 195] on button "t" at bounding box center [136, 190] width 21 height 21
click at [223, 256] on icon "button" at bounding box center [222, 252] width 9 height 9
click at [111, 195] on button "s" at bounding box center [107, 190] width 21 height 21
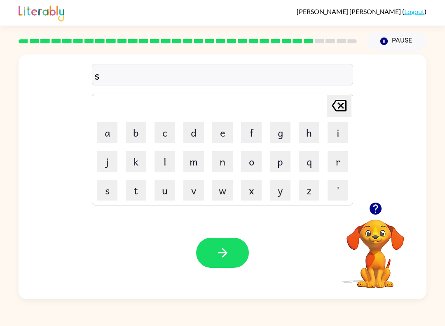
click at [164, 165] on button "l" at bounding box center [165, 161] width 21 height 21
click at [341, 131] on button "i" at bounding box center [338, 132] width 21 height 21
click at [288, 134] on button "g" at bounding box center [280, 132] width 21 height 21
click at [306, 136] on button "h" at bounding box center [309, 132] width 21 height 21
click at [137, 191] on button "t" at bounding box center [136, 190] width 21 height 21
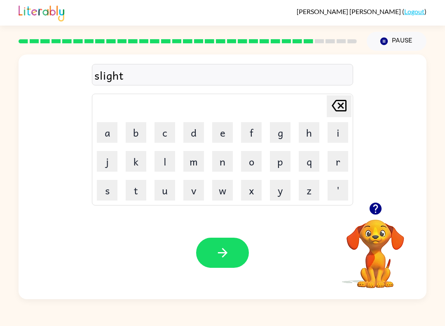
click at [219, 247] on icon "button" at bounding box center [223, 252] width 14 height 14
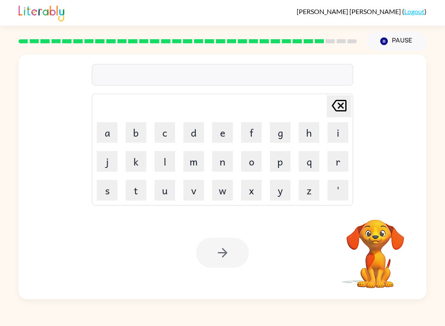
click at [166, 193] on button "u" at bounding box center [165, 190] width 21 height 21
click at [324, 127] on td "i" at bounding box center [338, 132] width 28 height 28
click at [184, 186] on button "v" at bounding box center [193, 190] width 21 height 21
click at [221, 129] on button "e" at bounding box center [222, 132] width 21 height 21
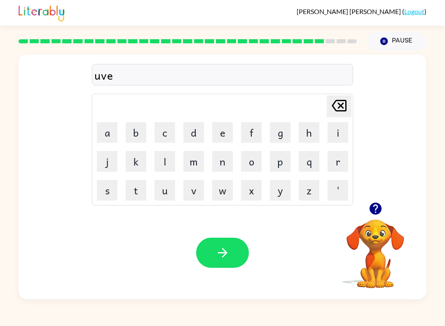
click at [329, 107] on button "[PERSON_NAME] last character input" at bounding box center [339, 106] width 25 height 22
click at [335, 107] on icon "[PERSON_NAME] last character input" at bounding box center [339, 106] width 20 height 20
click at [223, 169] on button "n" at bounding box center [222, 161] width 21 height 21
click at [337, 129] on button "i" at bounding box center [338, 132] width 21 height 21
click at [194, 194] on button "v" at bounding box center [193, 190] width 21 height 21
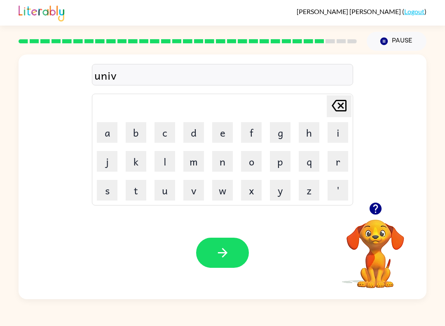
click at [218, 130] on button "e" at bounding box center [222, 132] width 21 height 21
click at [333, 162] on button "r" at bounding box center [338, 161] width 21 height 21
click at [108, 191] on button "s" at bounding box center [107, 190] width 21 height 21
click at [108, 132] on button "a" at bounding box center [107, 132] width 21 height 21
click at [160, 162] on button "l" at bounding box center [165, 161] width 21 height 21
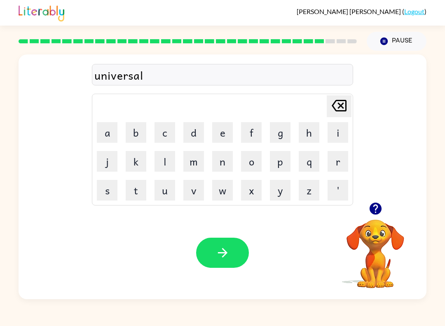
click at [225, 252] on icon "button" at bounding box center [222, 252] width 9 height 9
click at [108, 190] on button "s" at bounding box center [107, 190] width 21 height 21
click at [341, 135] on button "i" at bounding box center [338, 132] width 21 height 21
click at [168, 162] on button "l" at bounding box center [165, 161] width 21 height 21
click at [197, 191] on button "v" at bounding box center [193, 190] width 21 height 21
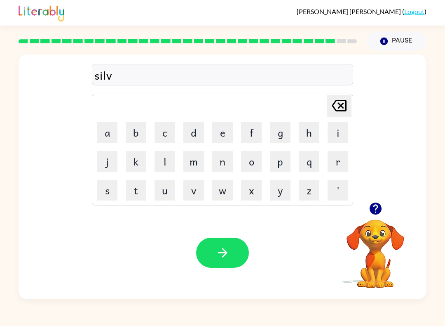
click at [222, 137] on button "e" at bounding box center [222, 132] width 21 height 21
click at [331, 167] on button "r" at bounding box center [338, 161] width 21 height 21
click at [221, 191] on button "w" at bounding box center [222, 190] width 21 height 21
click at [108, 131] on button "a" at bounding box center [107, 132] width 21 height 21
click at [336, 161] on button "r" at bounding box center [338, 161] width 21 height 21
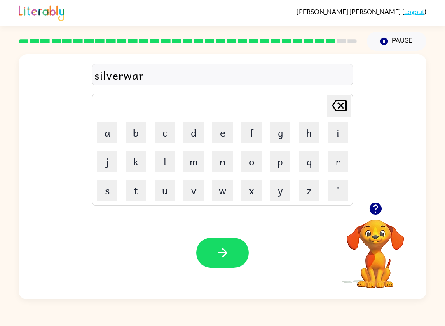
click at [226, 132] on button "e" at bounding box center [222, 132] width 21 height 21
click at [233, 254] on button "button" at bounding box center [222, 253] width 53 height 30
click at [217, 249] on div at bounding box center [222, 253] width 53 height 30
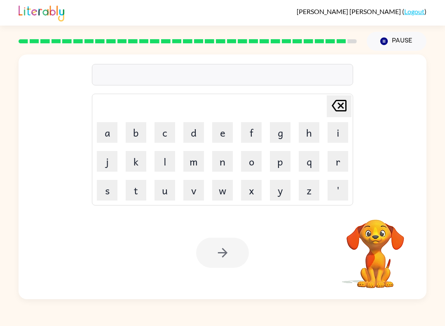
click at [219, 136] on button "e" at bounding box center [222, 132] width 21 height 21
click at [219, 160] on button "n" at bounding box center [222, 161] width 21 height 21
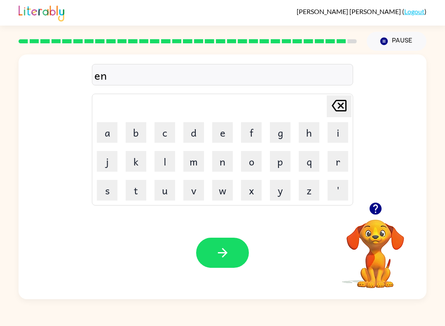
click at [161, 135] on button "c" at bounding box center [165, 132] width 21 height 21
click at [249, 162] on button "o" at bounding box center [251, 161] width 21 height 21
click at [164, 191] on button "u" at bounding box center [165, 190] width 21 height 21
click at [225, 164] on button "n" at bounding box center [222, 161] width 21 height 21
click at [132, 190] on button "t" at bounding box center [136, 190] width 21 height 21
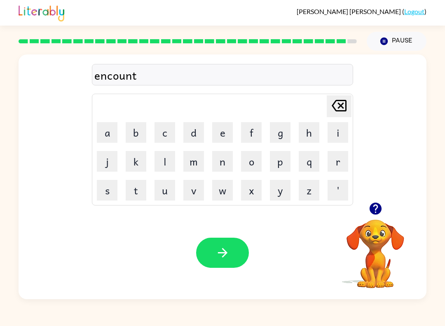
click at [223, 136] on button "e" at bounding box center [222, 132] width 21 height 21
click at [341, 171] on button "r" at bounding box center [338, 161] width 21 height 21
click at [209, 256] on button "button" at bounding box center [222, 253] width 53 height 30
